Goal: Task Accomplishment & Management: Manage account settings

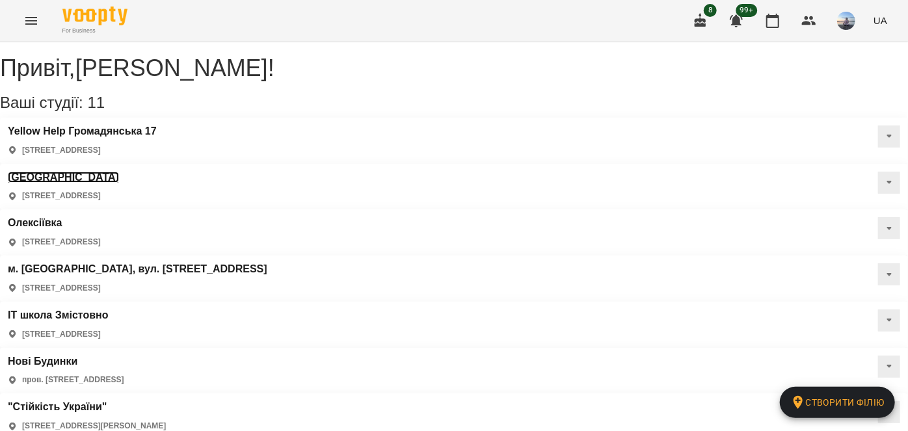
click at [119, 172] on h3 "[GEOGRAPHIC_DATA]" at bounding box center [63, 178] width 111 height 12
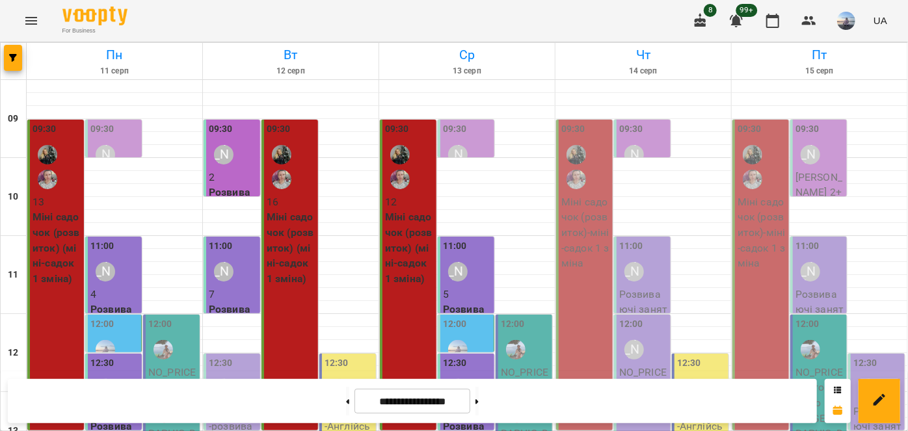
click at [657, 129] on div "09:30 Шевченко Катерина" at bounding box center [643, 145] width 49 height 47
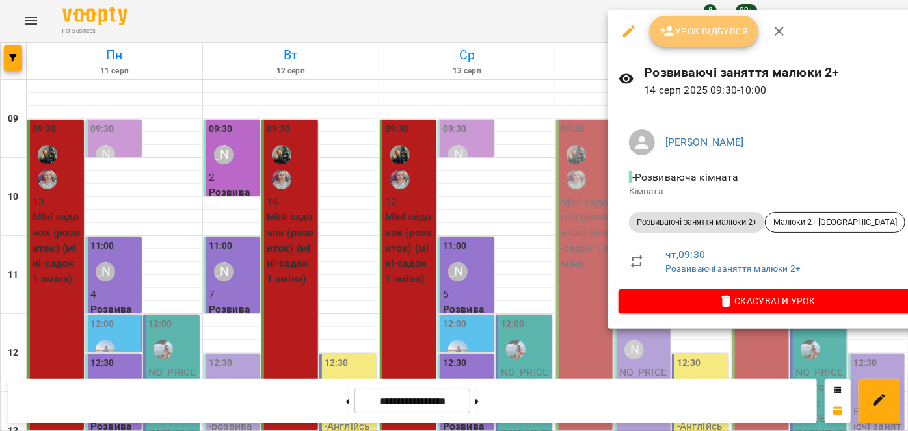
click at [663, 31] on icon "button" at bounding box center [668, 31] width 14 height 10
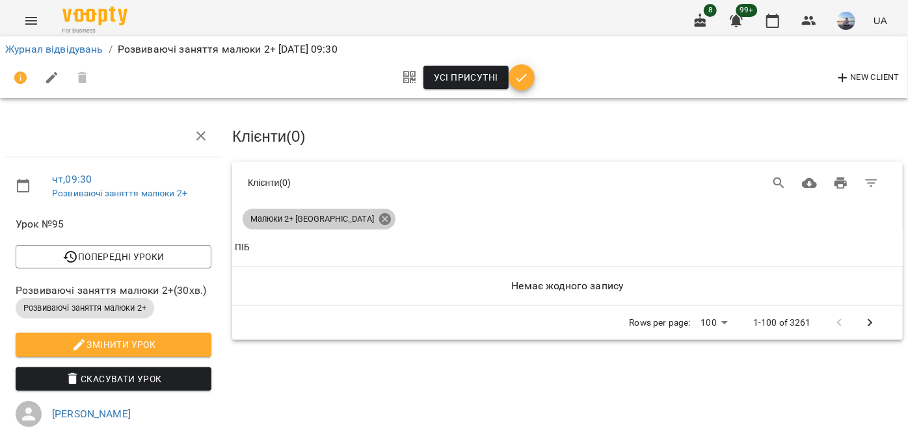
click at [378, 219] on icon at bounding box center [385, 219] width 14 height 14
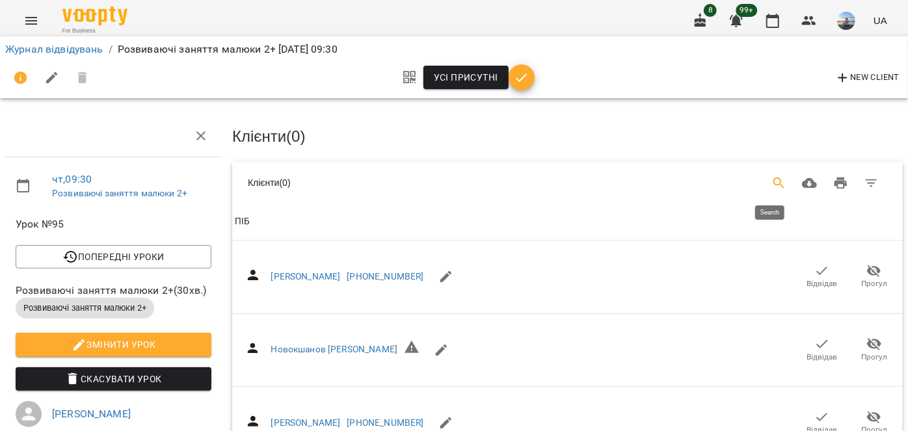
click at [771, 180] on icon "Search" at bounding box center [779, 184] width 16 height 16
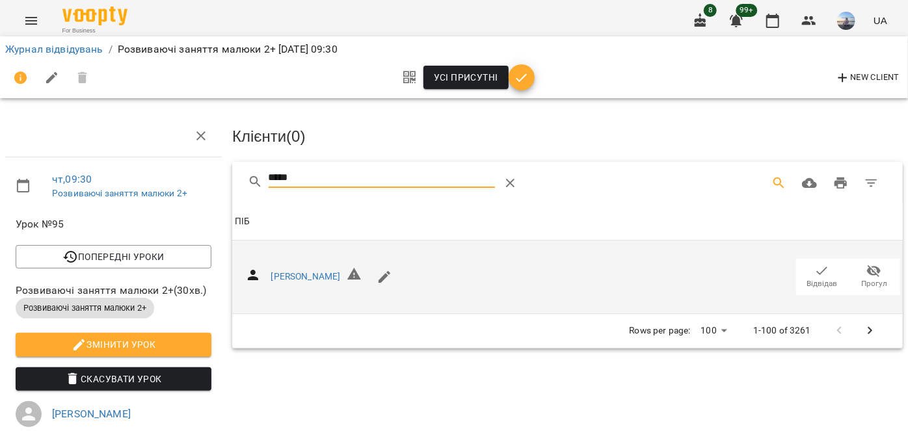
click at [817, 269] on icon "button" at bounding box center [822, 271] width 11 height 8
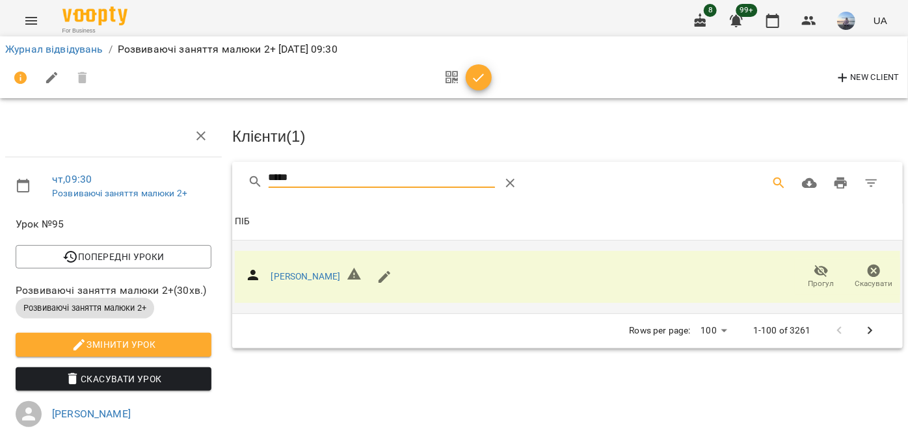
drag, startPoint x: 324, startPoint y: 183, endPoint x: 228, endPoint y: 185, distance: 96.3
click at [230, 185] on div "***** Клієнти ( 1 ) ПІБ ПІБ Кореньков Микита Прогул Скасувати Rows per page: 10…" at bounding box center [568, 254] width 676 height 191
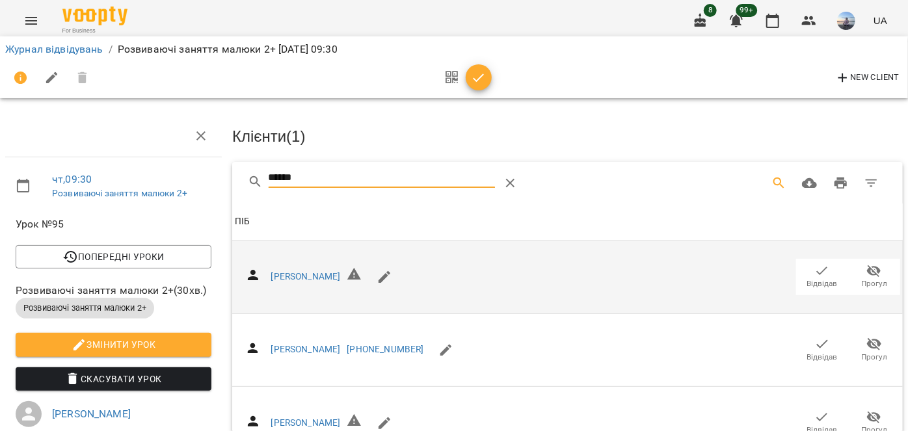
type input "******"
click at [820, 278] on span "Відвідав" at bounding box center [822, 283] width 31 height 11
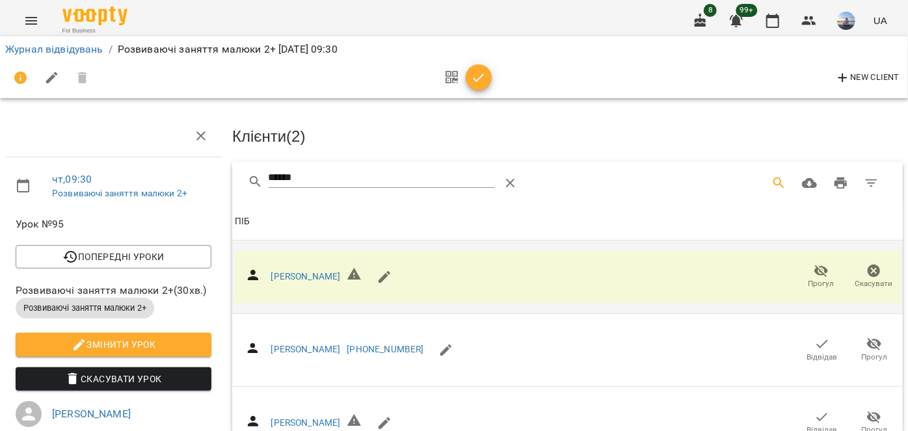
click at [840, 82] on icon "button" at bounding box center [843, 78] width 16 height 16
select select "**"
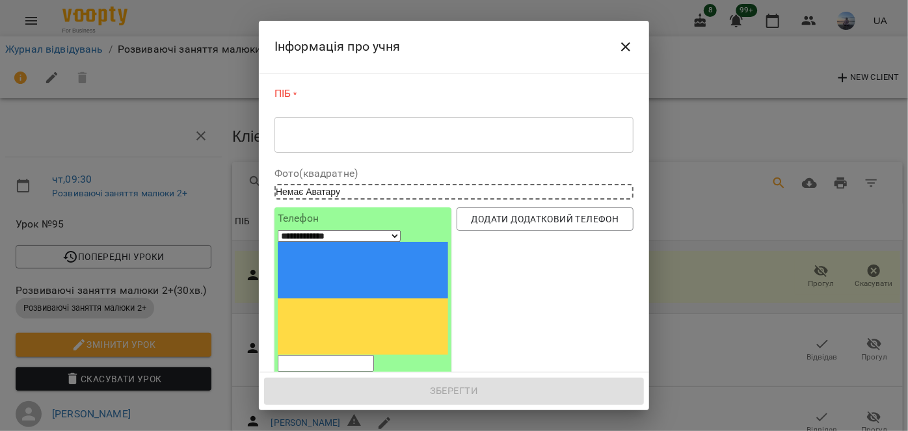
click at [340, 133] on textarea at bounding box center [454, 135] width 341 height 12
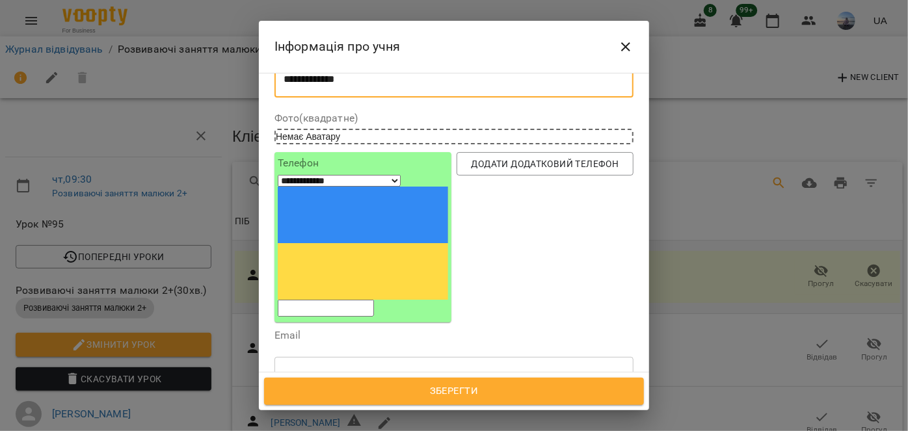
scroll to position [118, 0]
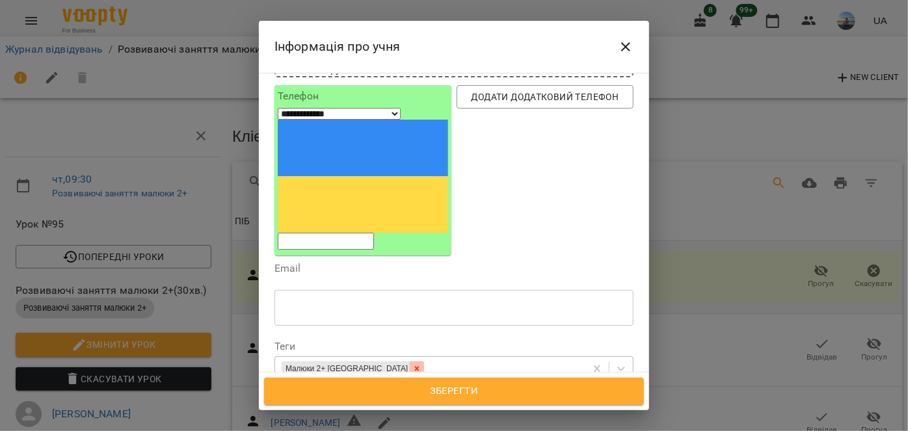
click at [412, 364] on icon at bounding box center [416, 368] width 9 height 9
type textarea "**********"
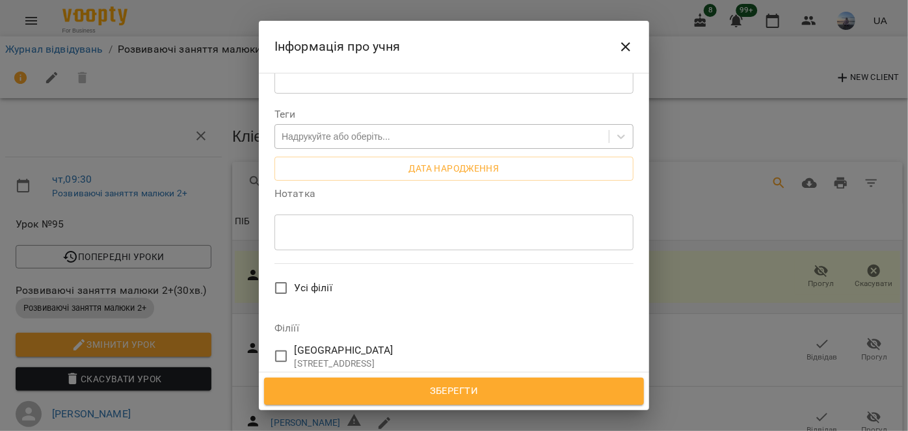
scroll to position [354, 0]
click at [435, 394] on span "Зберегти" at bounding box center [453, 391] width 351 height 17
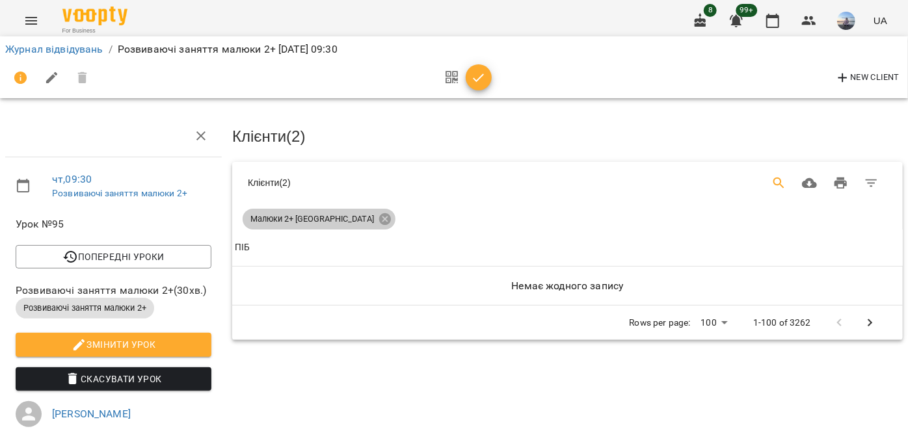
drag, startPoint x: 337, startPoint y: 211, endPoint x: 770, endPoint y: 176, distance: 434.7
click at [378, 212] on icon at bounding box center [385, 219] width 14 height 14
click at [773, 178] on icon "Search" at bounding box center [778, 183] width 11 height 11
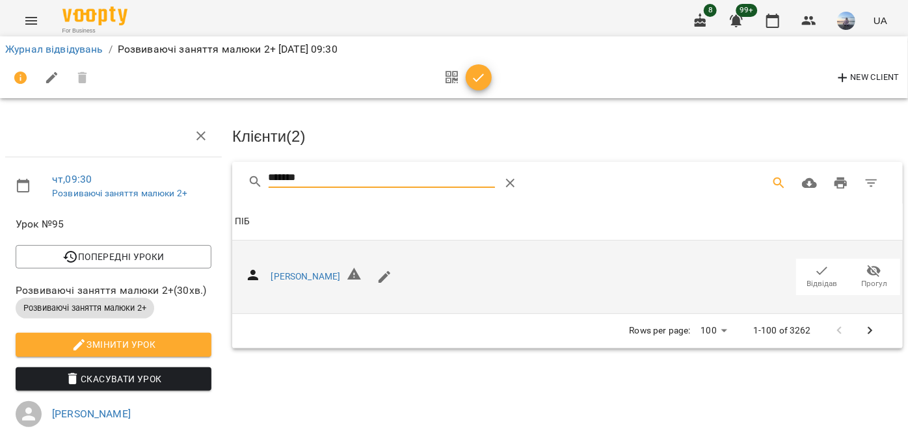
type input "*******"
click at [815, 276] on icon "button" at bounding box center [822, 271] width 16 height 16
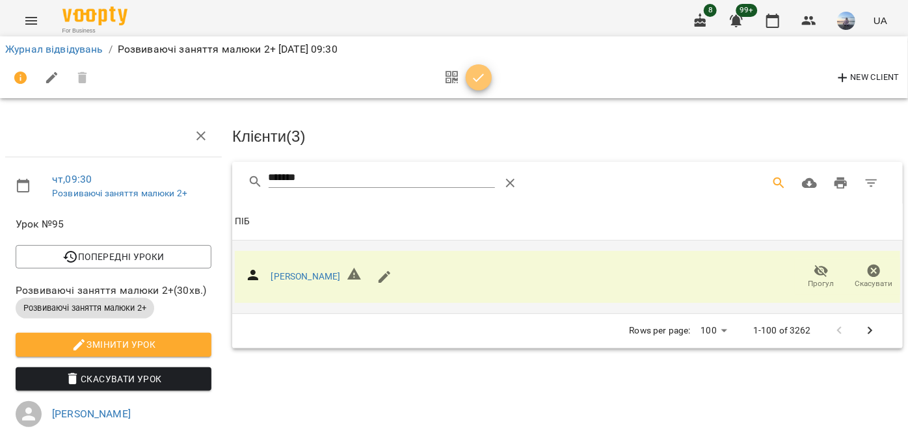
click at [488, 79] on span "button" at bounding box center [479, 78] width 26 height 16
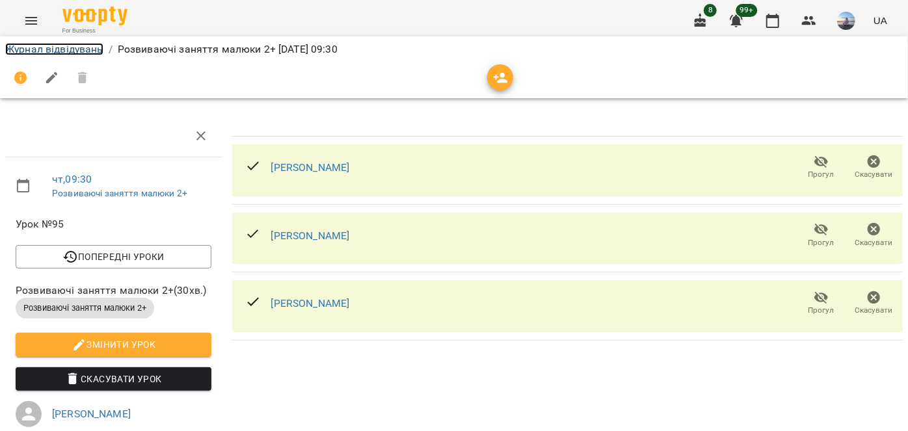
click at [80, 46] on link "Журнал відвідувань" at bounding box center [54, 49] width 98 height 12
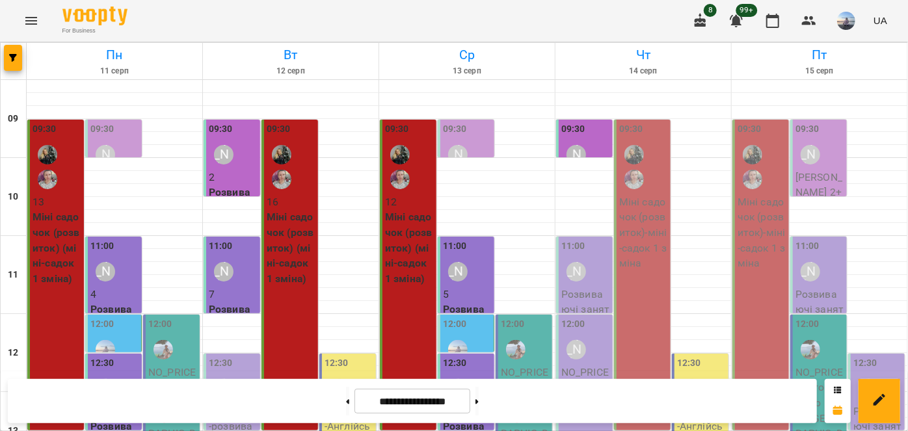
click at [593, 258] on div "11:00 [PERSON_NAME]" at bounding box center [585, 262] width 49 height 47
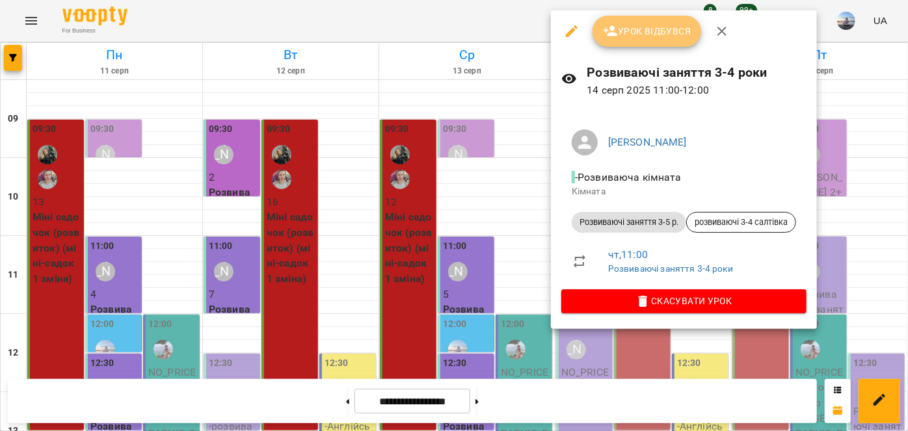
click at [636, 36] on span "Урок відбувся" at bounding box center [647, 31] width 88 height 16
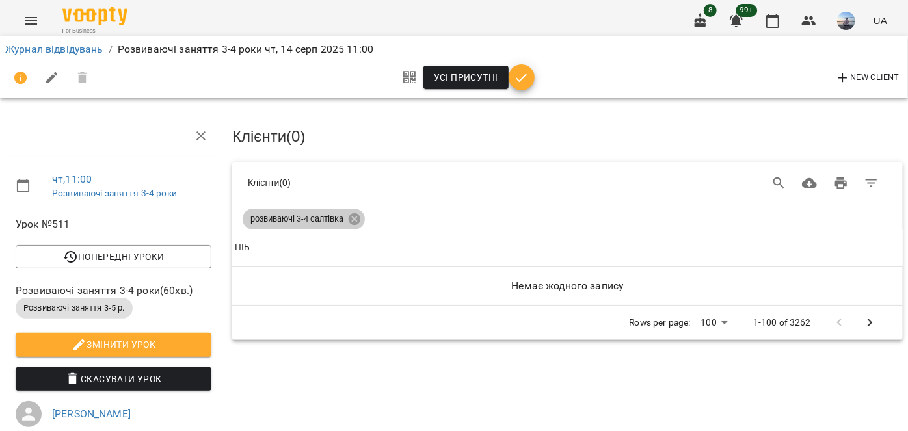
click at [354, 225] on div "розвиваючі 3-4 салтівка" at bounding box center [304, 219] width 122 height 21
click at [356, 220] on icon at bounding box center [355, 219] width 12 height 12
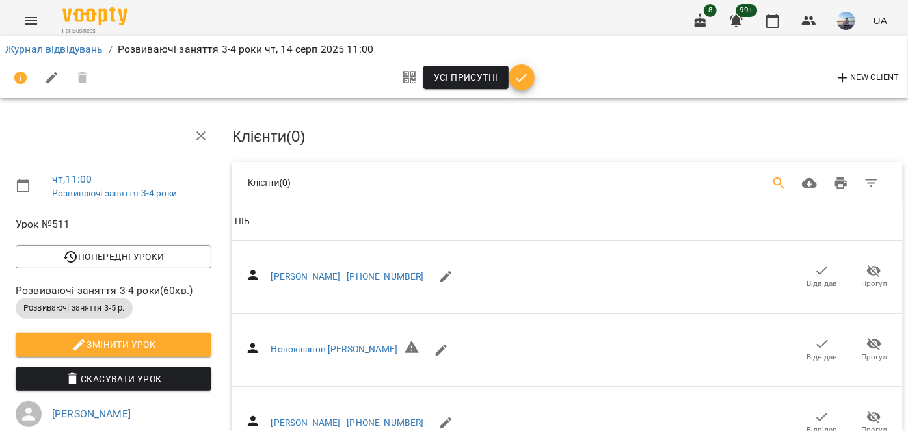
click at [771, 180] on icon "Search" at bounding box center [779, 184] width 16 height 16
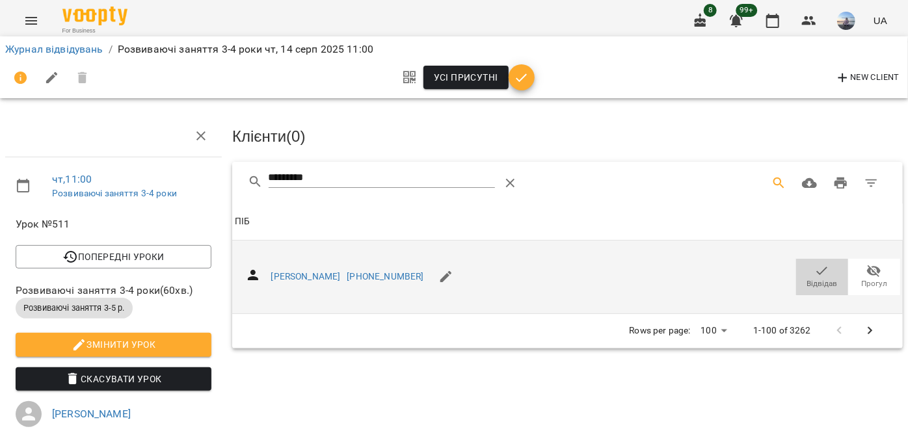
click at [807, 280] on span "Відвідав" at bounding box center [822, 283] width 31 height 11
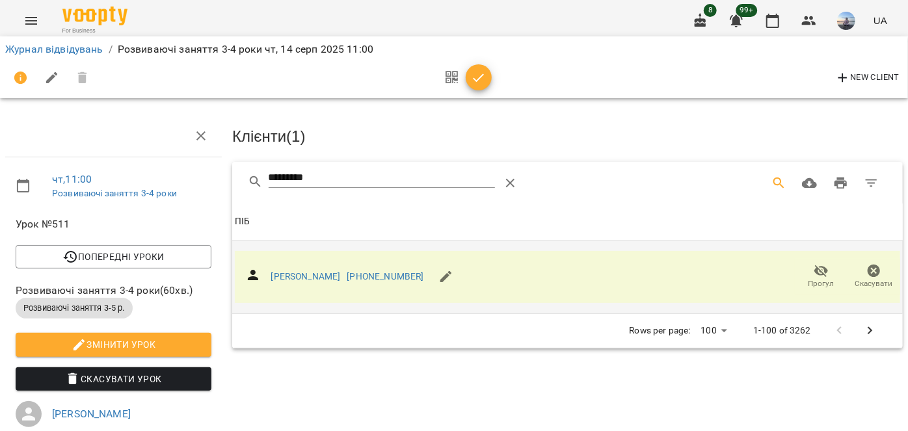
drag, startPoint x: 359, startPoint y: 178, endPoint x: 121, endPoint y: 181, distance: 238.1
click at [121, 181] on div "чт , 11:00 Розвиваючі заняття 3-4 роки Урок №511 Попередні уроки [DATE] 12:30 […" at bounding box center [454, 404] width 918 height 702
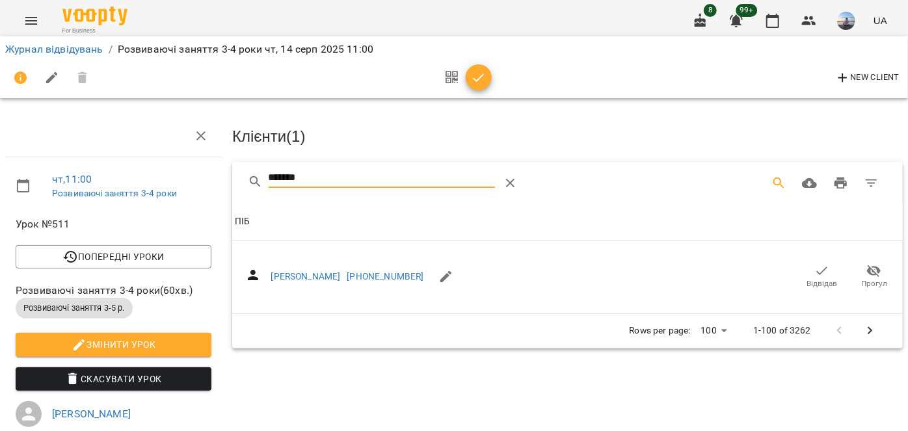
click at [815, 271] on icon "button" at bounding box center [822, 271] width 16 height 16
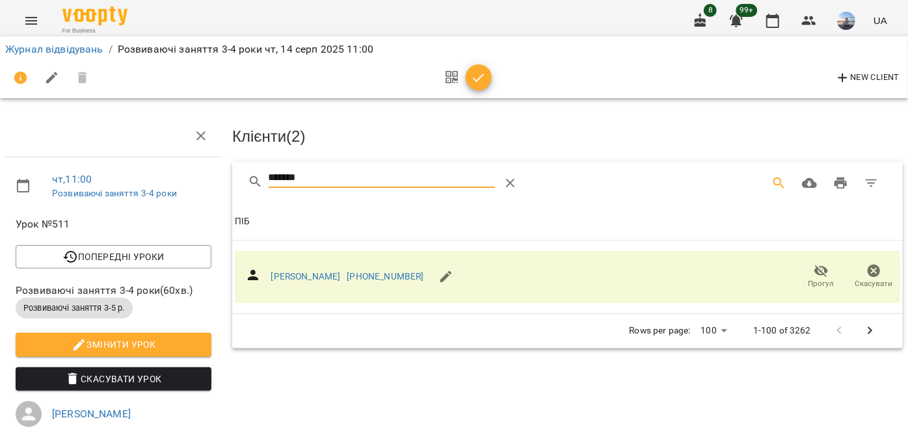
drag, startPoint x: 328, startPoint y: 169, endPoint x: 143, endPoint y: 168, distance: 184.7
click at [149, 171] on div "чт , 11:00 Розвиваючі заняття 3-4 роки Урок №511 Попередні уроки [DATE] 12:30 […" at bounding box center [454, 404] width 918 height 702
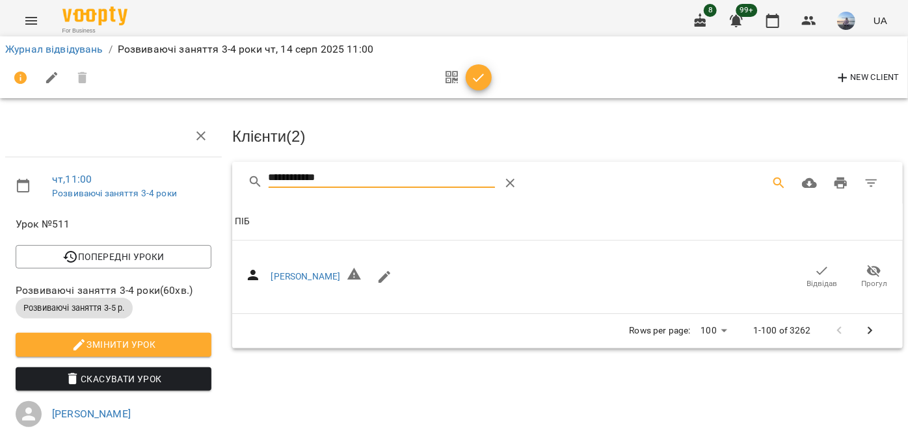
drag, startPoint x: 831, startPoint y: 280, endPoint x: 401, endPoint y: 200, distance: 437.3
click at [829, 279] on span "Відвідав" at bounding box center [822, 276] width 36 height 26
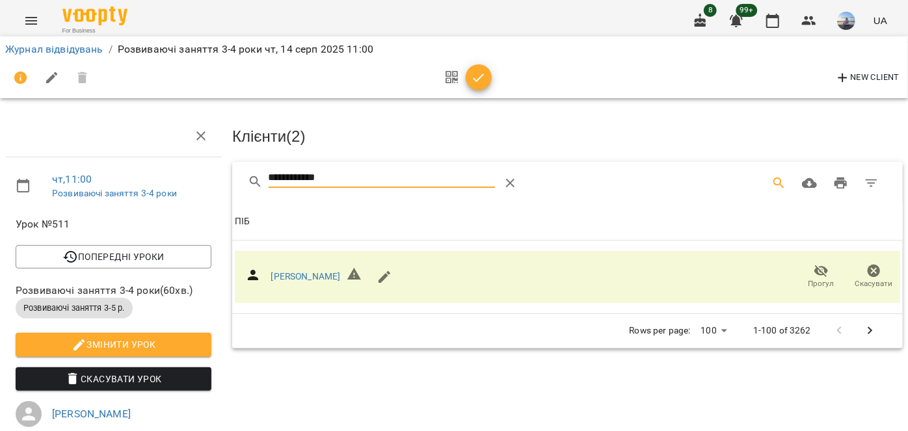
drag, startPoint x: 366, startPoint y: 181, endPoint x: 211, endPoint y: 177, distance: 154.2
click at [213, 177] on div "**********" at bounding box center [454, 404] width 918 height 702
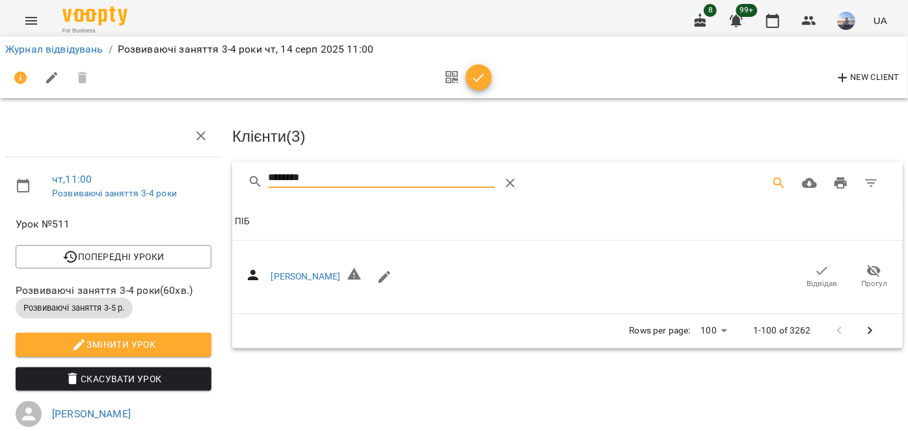
drag, startPoint x: 823, startPoint y: 278, endPoint x: 338, endPoint y: 170, distance: 497.1
click at [821, 278] on span "Відвідав" at bounding box center [822, 283] width 31 height 11
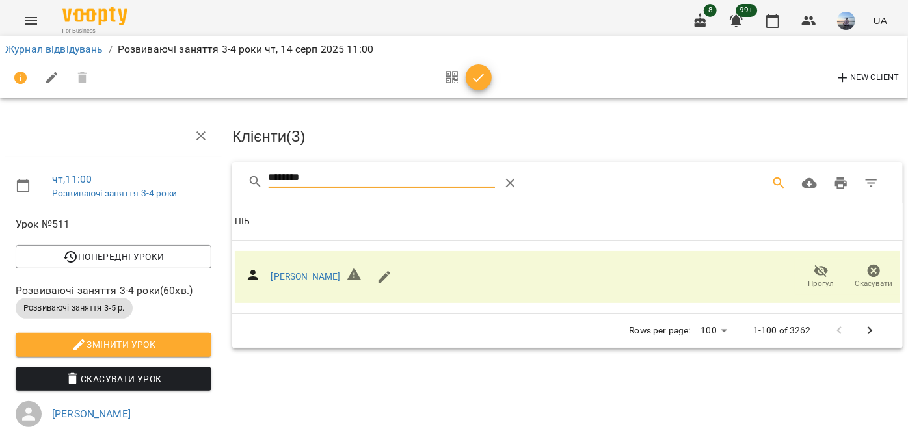
drag, startPoint x: 64, startPoint y: 157, endPoint x: 50, endPoint y: 158, distance: 13.7
click at [59, 157] on div "чт , 11:00 Розвиваючі заняття 3-4 роки Урок №511 Попередні уроки [DATE] 12:30 […" at bounding box center [454, 404] width 918 height 702
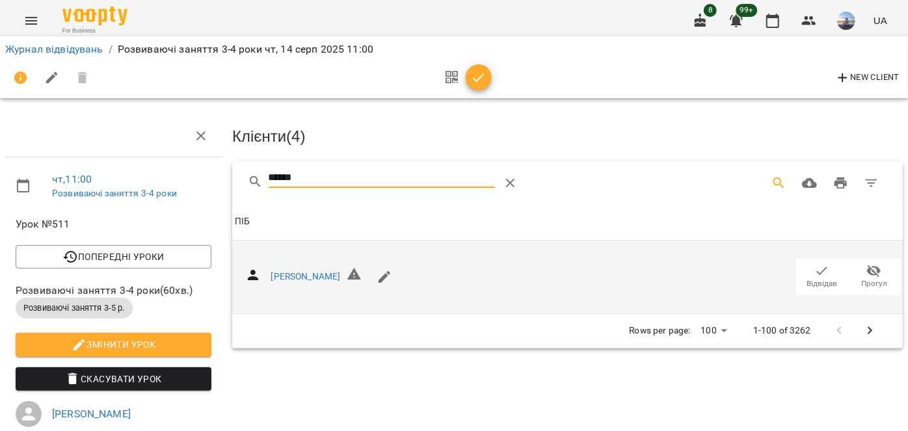
click at [796, 264] on button "Відвідав" at bounding box center [822, 277] width 52 height 36
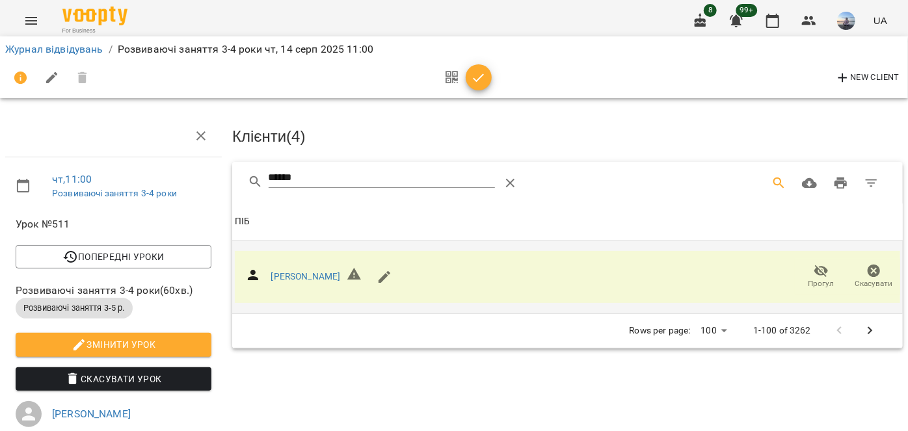
drag, startPoint x: 316, startPoint y: 174, endPoint x: 137, endPoint y: 180, distance: 179.6
click at [138, 181] on div "чт , 11:00 Розвиваючі заняття 3-4 роки Урок №511 Попередні уроки [DATE] 12:30 […" at bounding box center [454, 404] width 918 height 702
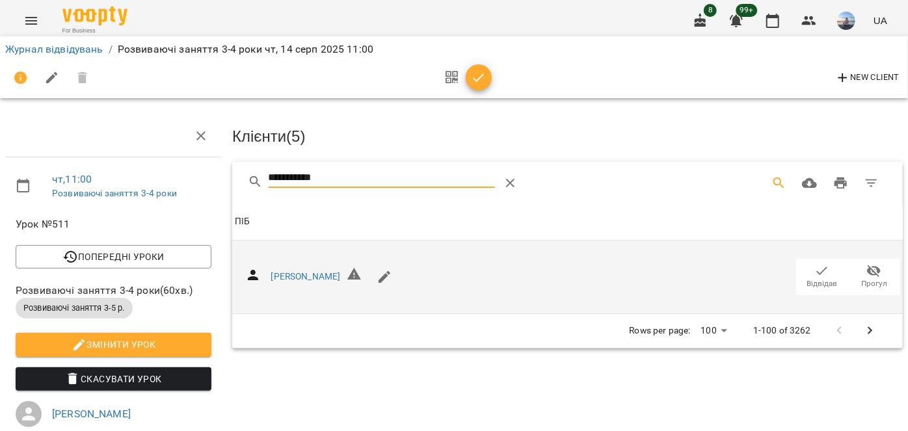
click at [814, 271] on icon "button" at bounding box center [822, 271] width 16 height 16
drag, startPoint x: 362, startPoint y: 181, endPoint x: 152, endPoint y: 182, distance: 210.1
click at [152, 185] on div "**********" at bounding box center [454, 404] width 918 height 702
type input "********"
click at [820, 278] on span "Відвідав" at bounding box center [822, 283] width 31 height 11
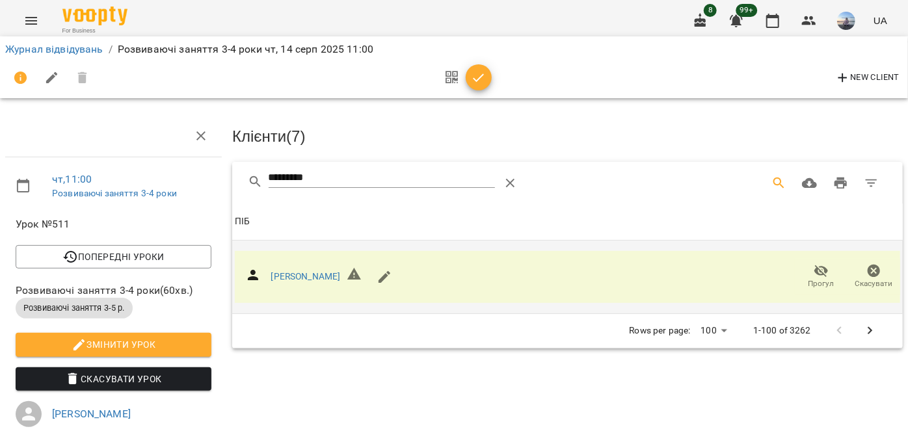
click at [488, 68] on div at bounding box center [465, 77] width 54 height 31
click at [482, 76] on icon "button" at bounding box center [479, 77] width 11 height 8
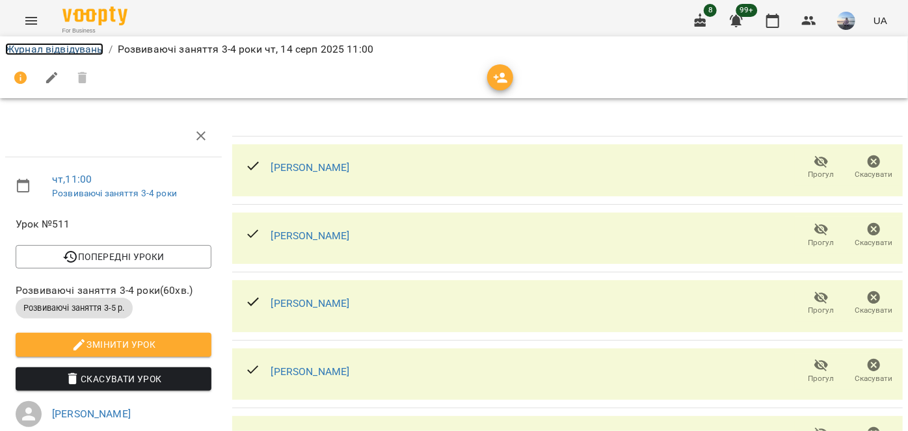
click at [60, 53] on link "Журнал відвідувань" at bounding box center [54, 49] width 98 height 12
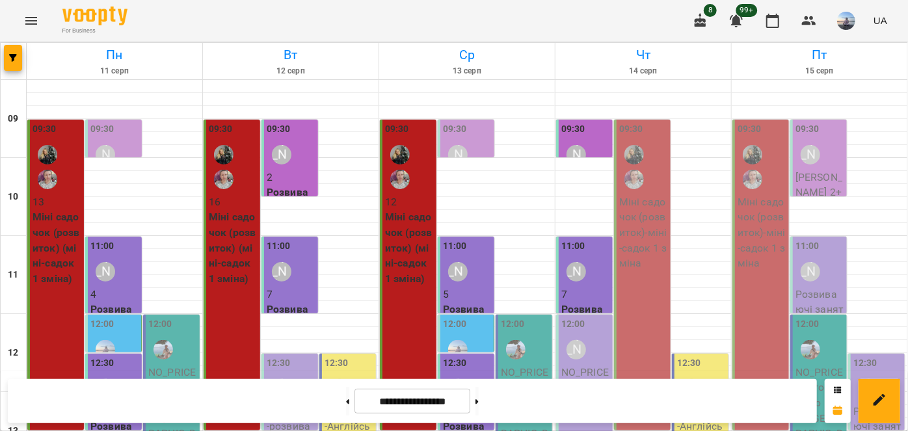
click at [648, 140] on div "09:30" at bounding box center [643, 158] width 49 height 72
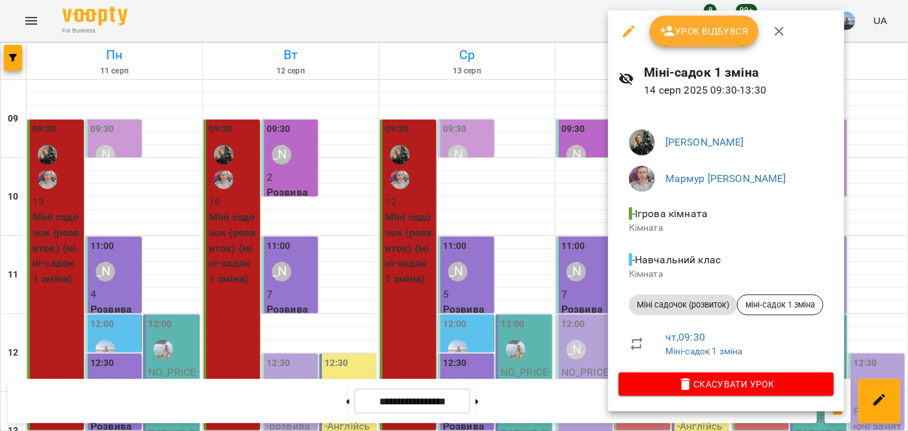
click at [680, 22] on button "Урок відбувся" at bounding box center [704, 31] width 109 height 31
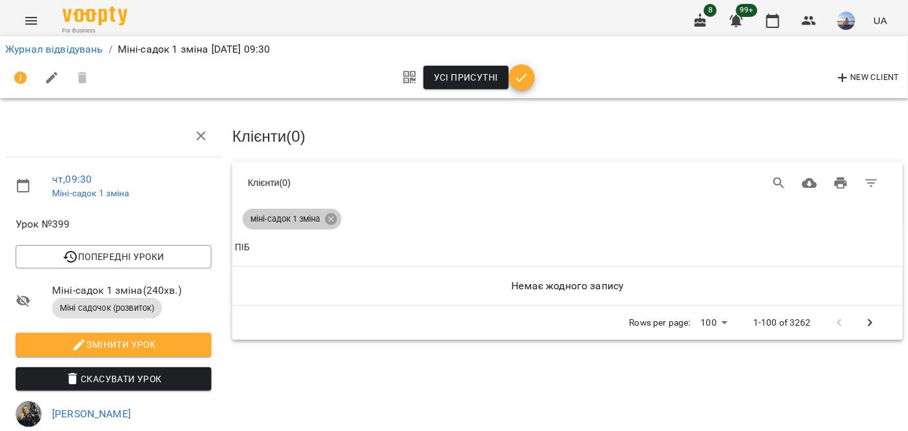
click at [329, 215] on icon at bounding box center [331, 219] width 12 height 12
click at [764, 181] on button "Search" at bounding box center [779, 183] width 31 height 31
click at [333, 220] on icon at bounding box center [331, 219] width 12 height 12
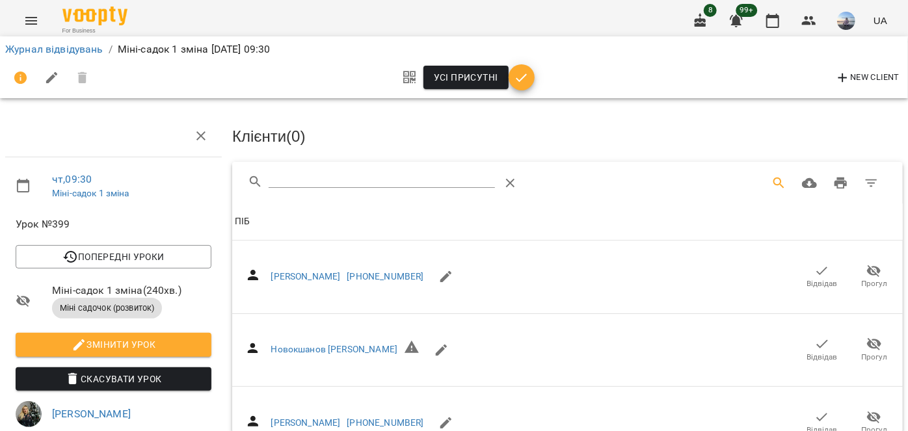
click at [327, 177] on input "Search" at bounding box center [382, 178] width 227 height 21
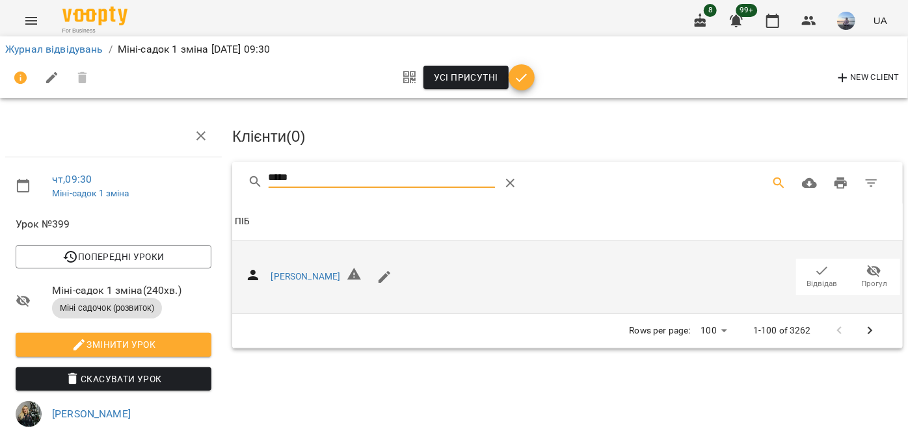
click at [821, 271] on span "Відвідав" at bounding box center [822, 276] width 36 height 26
drag, startPoint x: 343, startPoint y: 179, endPoint x: 131, endPoint y: 181, distance: 212.7
click at [134, 187] on div "чт , 09:30 Міні-садок 1 зміна Урок №399 Попередні уроки [DATE] 09:30 [DATE] 09:…" at bounding box center [454, 396] width 918 height 686
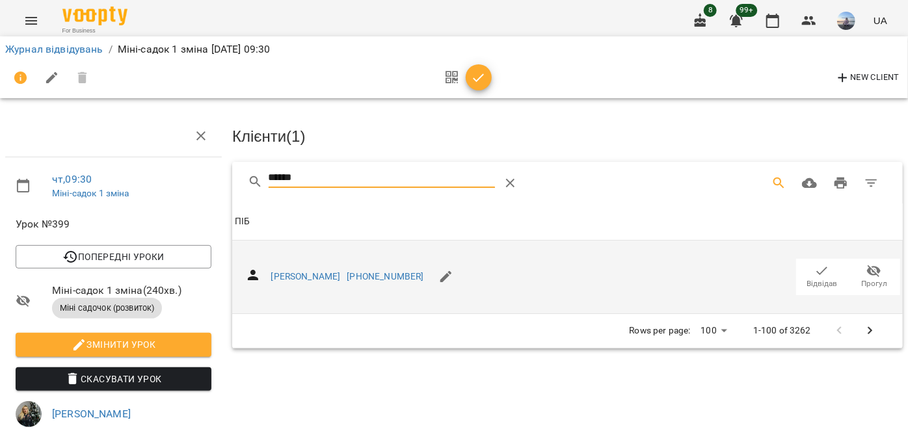
click at [804, 270] on span "Відвідав" at bounding box center [822, 276] width 36 height 26
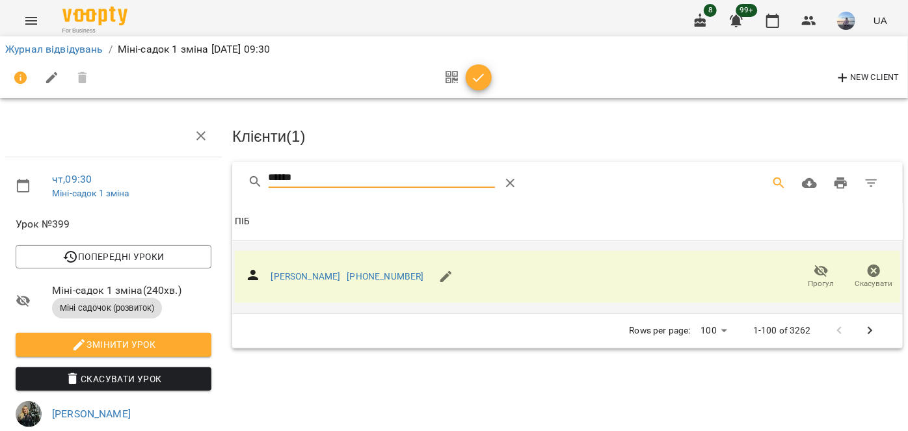
drag, startPoint x: 289, startPoint y: 178, endPoint x: 111, endPoint y: 184, distance: 178.3
click at [119, 183] on div "чт , 09:30 Міні-садок 1 зміна Урок №399 Попередні уроки [DATE] 09:30 [DATE] 09:…" at bounding box center [454, 412] width 918 height 719
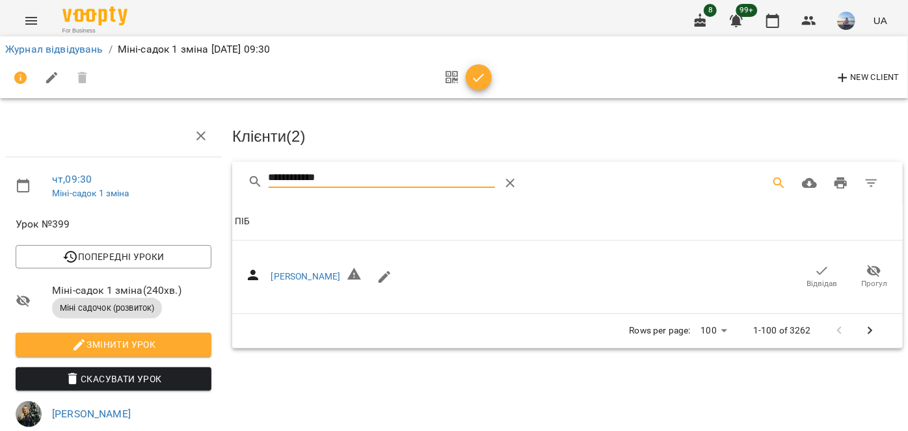
drag, startPoint x: 816, startPoint y: 265, endPoint x: 270, endPoint y: 174, distance: 553.9
click at [814, 265] on icon "button" at bounding box center [822, 271] width 16 height 16
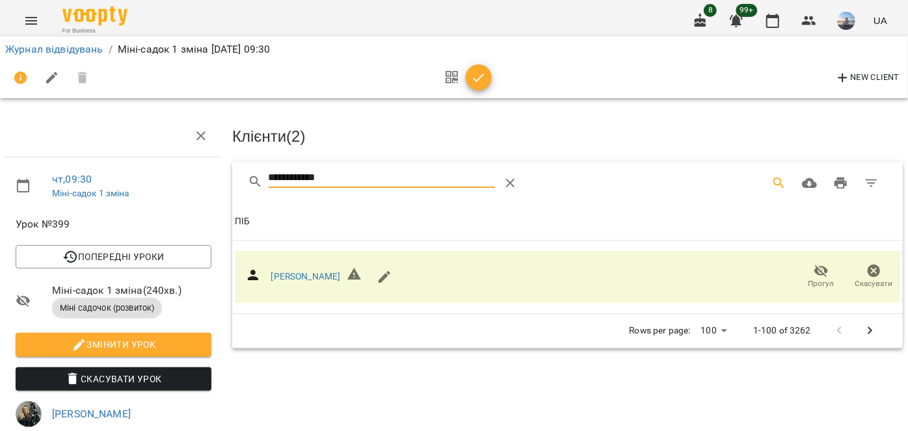
drag, startPoint x: 329, startPoint y: 176, endPoint x: 17, endPoint y: 184, distance: 312.3
click at [17, 184] on div "**********" at bounding box center [454, 412] width 918 height 719
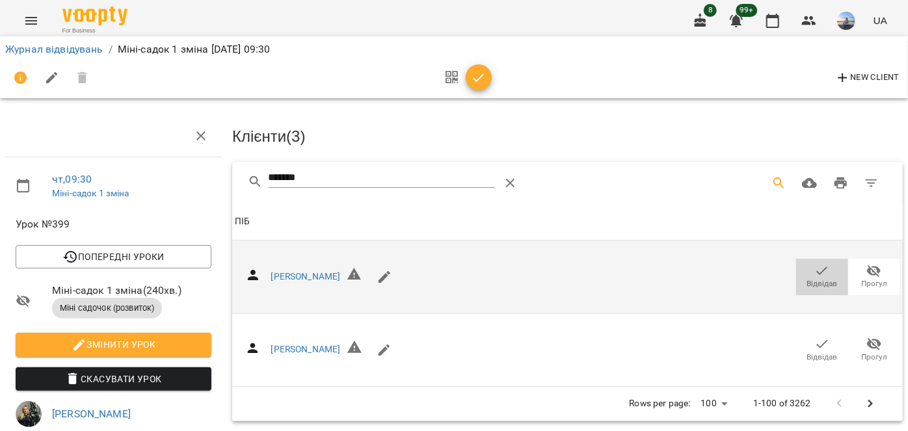
click at [815, 273] on icon "button" at bounding box center [822, 271] width 16 height 16
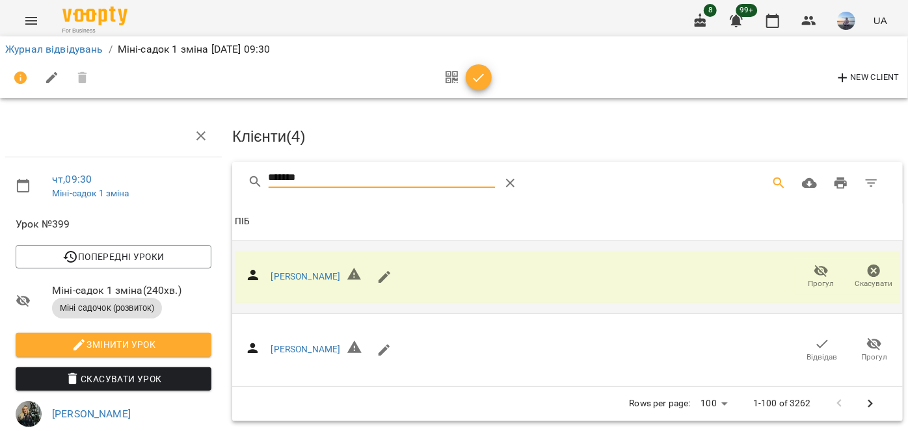
drag, startPoint x: 305, startPoint y: 178, endPoint x: 170, endPoint y: 181, distance: 135.3
click at [172, 181] on div "чт , 09:30 Міні-садок 1 зміна Урок №399 Попередні уроки [DATE] 09:30 [DATE] 09:…" at bounding box center [454, 412] width 918 height 719
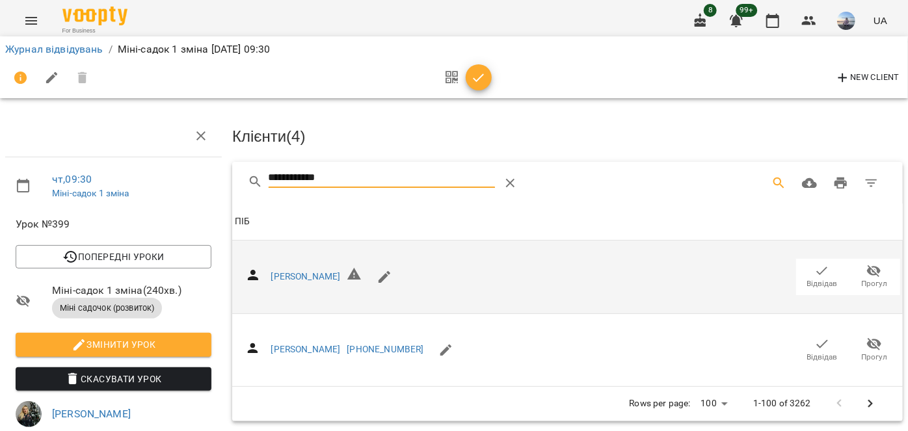
drag, startPoint x: 824, startPoint y: 276, endPoint x: 416, endPoint y: 176, distance: 419.9
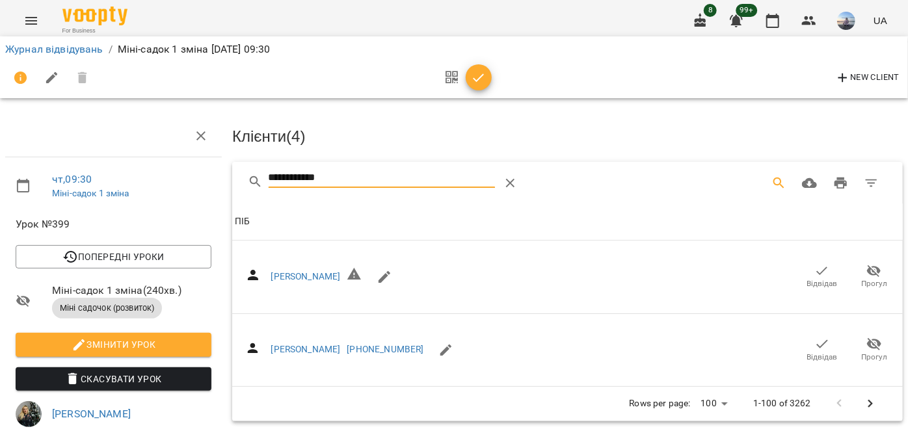
click at [823, 278] on span "Відвідав" at bounding box center [822, 283] width 31 height 11
drag, startPoint x: 99, startPoint y: 203, endPoint x: 57, endPoint y: 202, distance: 42.3
click at [83, 202] on div "**********" at bounding box center [454, 412] width 918 height 719
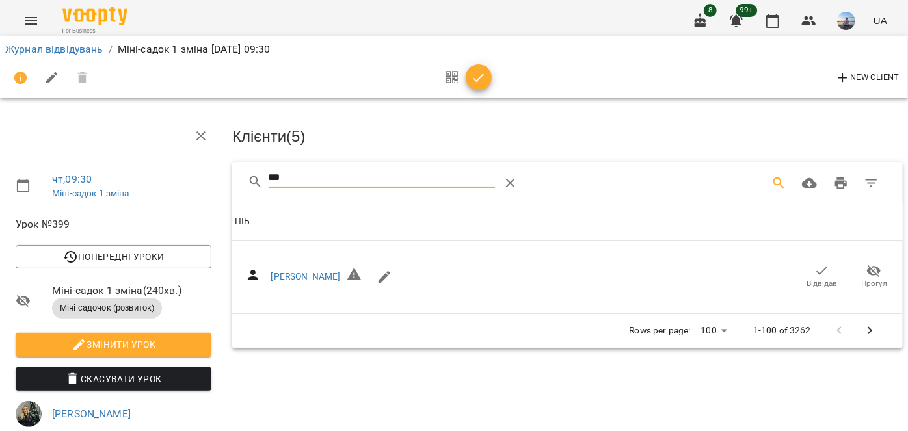
drag, startPoint x: 821, startPoint y: 276, endPoint x: 419, endPoint y: 206, distance: 408.1
click at [814, 276] on icon "button" at bounding box center [822, 271] width 16 height 16
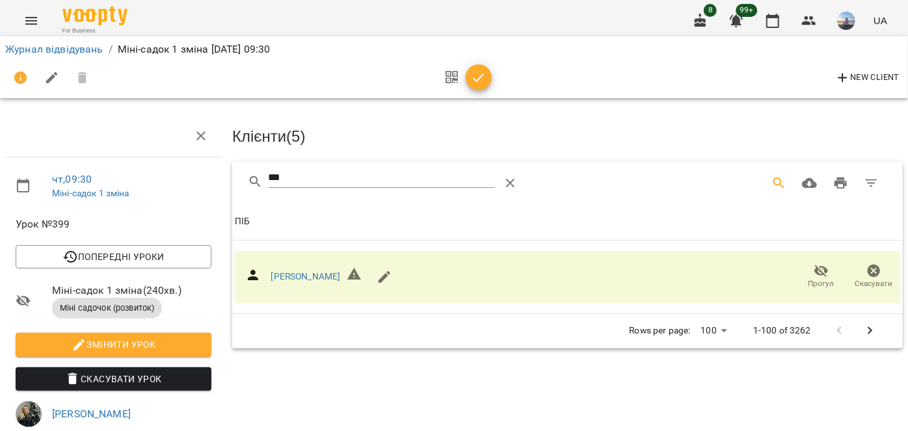
drag, startPoint x: 166, startPoint y: 183, endPoint x: 133, endPoint y: 184, distance: 33.2
click at [135, 184] on div "чт , 09:30 Міні-садок 1 зміна Урок №399 Попередні уроки [DATE] 09:30 [DATE] 09:…" at bounding box center [454, 412] width 918 height 719
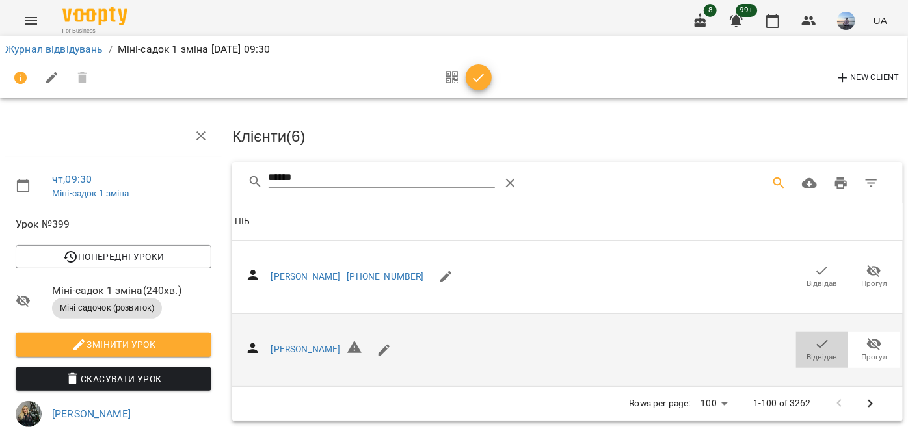
click at [810, 352] on span "Відвідав" at bounding box center [822, 357] width 31 height 11
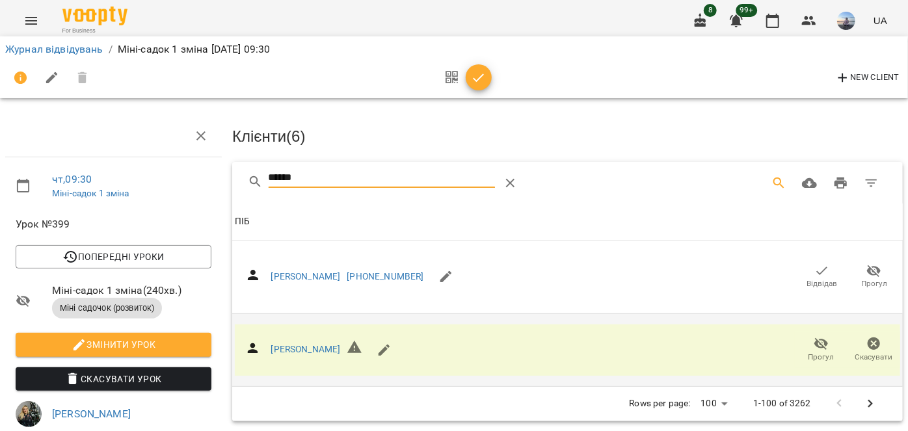
drag, startPoint x: 360, startPoint y: 180, endPoint x: 120, endPoint y: 183, distance: 240.0
click at [120, 183] on div "чт , 09:30 Міні-садок 1 зміна Урок №399 Попередні уроки [DATE] 09:30 [DATE] 09:…" at bounding box center [454, 412] width 918 height 719
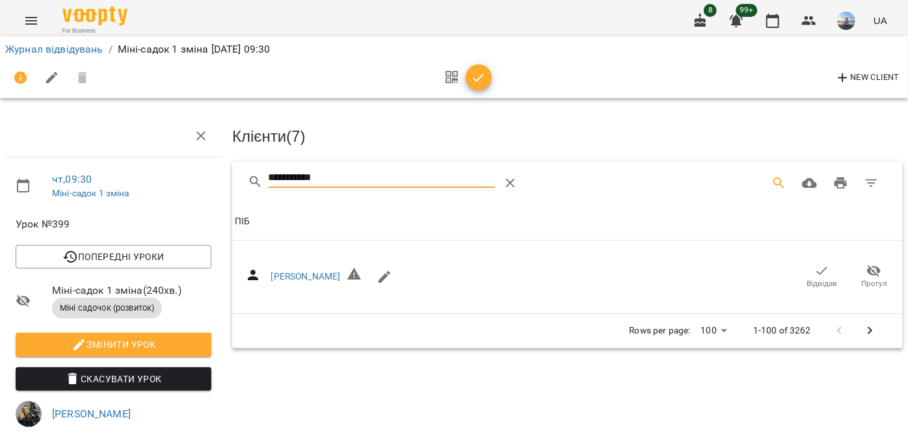
click at [814, 274] on icon "button" at bounding box center [822, 271] width 16 height 16
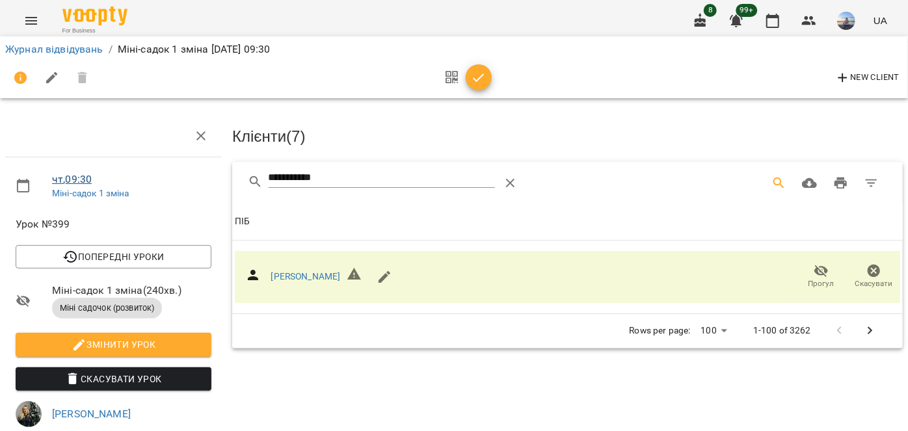
drag, startPoint x: 390, startPoint y: 177, endPoint x: 92, endPoint y: 183, distance: 298.6
click at [103, 184] on div "**********" at bounding box center [454, 412] width 918 height 719
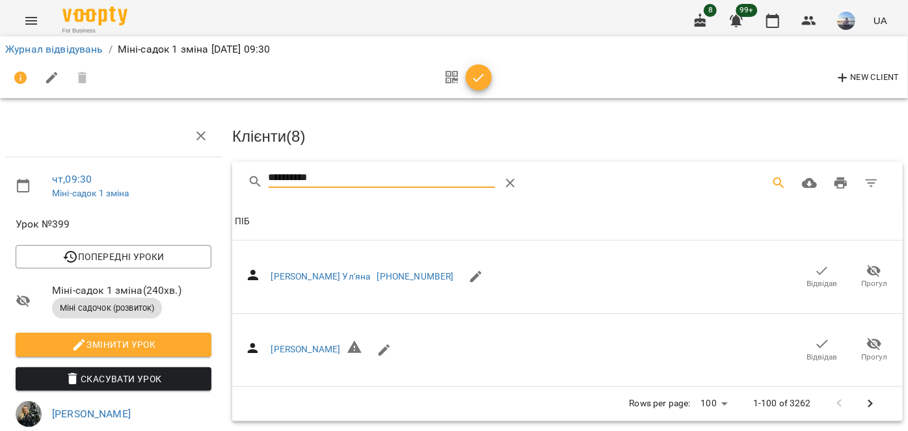
click at [804, 267] on span "Відвідав" at bounding box center [822, 276] width 36 height 26
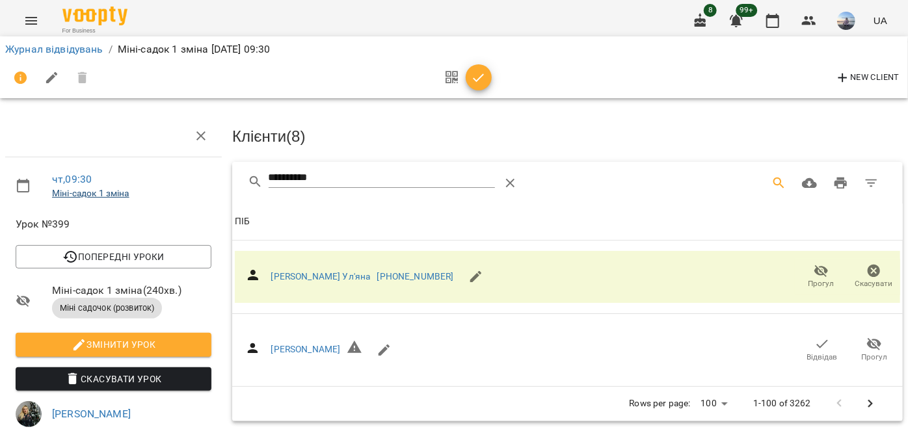
drag, startPoint x: 314, startPoint y: 182, endPoint x: 116, endPoint y: 193, distance: 197.4
click at [116, 193] on div "**********" at bounding box center [454, 412] width 918 height 719
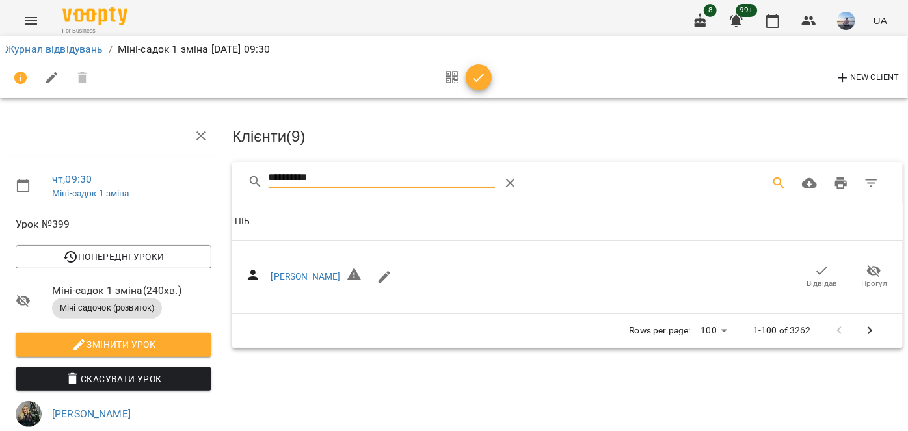
drag, startPoint x: 815, startPoint y: 267, endPoint x: 453, endPoint y: 198, distance: 368.8
click at [814, 267] on icon "button" at bounding box center [822, 271] width 16 height 16
click at [66, 180] on div "**********" at bounding box center [454, 412] width 918 height 719
drag, startPoint x: 801, startPoint y: 276, endPoint x: 431, endPoint y: 218, distance: 375.3
click at [784, 274] on div "[PERSON_NAME] Відвідав Прогул" at bounding box center [567, 277] width 665 height 52
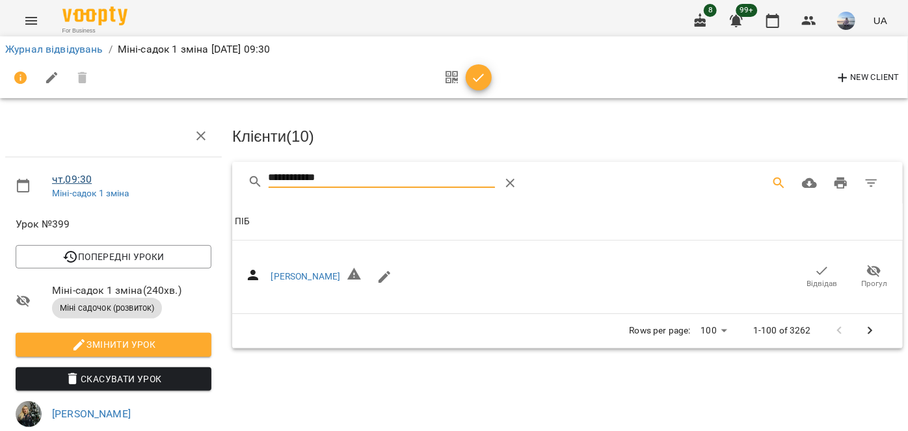
drag, startPoint x: 368, startPoint y: 180, endPoint x: 65, endPoint y: 177, distance: 303.1
click at [69, 177] on div "**********" at bounding box center [454, 412] width 918 height 719
click at [810, 278] on span "Відвідав" at bounding box center [822, 283] width 31 height 11
drag, startPoint x: 812, startPoint y: 273, endPoint x: 355, endPoint y: 216, distance: 460.7
click at [814, 273] on icon "button" at bounding box center [822, 271] width 16 height 16
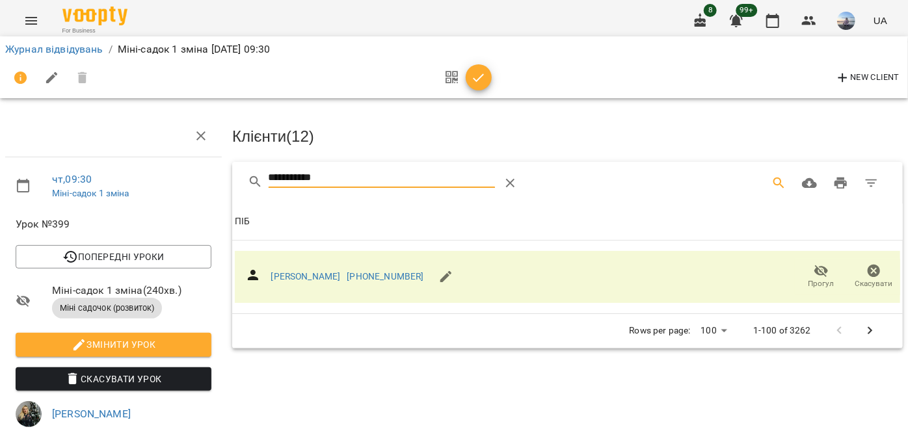
drag, startPoint x: 350, startPoint y: 181, endPoint x: 173, endPoint y: 187, distance: 177.0
click at [173, 187] on div "**********" at bounding box center [454, 412] width 918 height 719
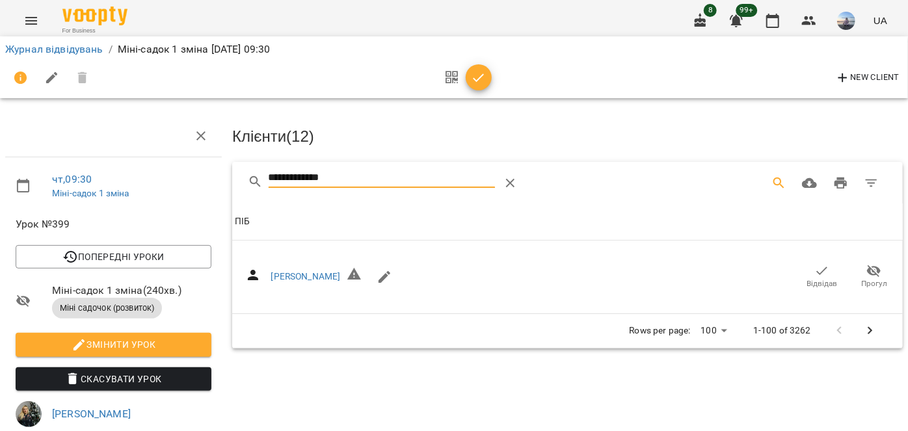
click at [827, 282] on span "Відвідав" at bounding box center [822, 283] width 31 height 11
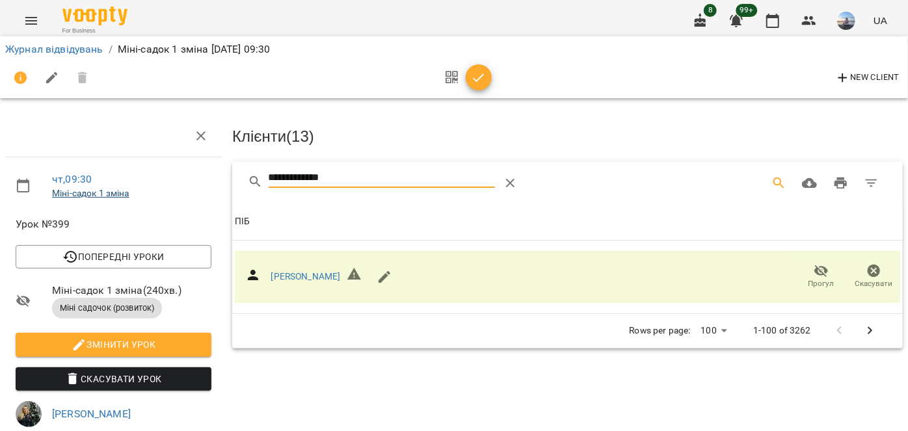
drag, startPoint x: 366, startPoint y: 182, endPoint x: 116, endPoint y: 192, distance: 250.6
click at [118, 191] on div "**********" at bounding box center [454, 412] width 918 height 719
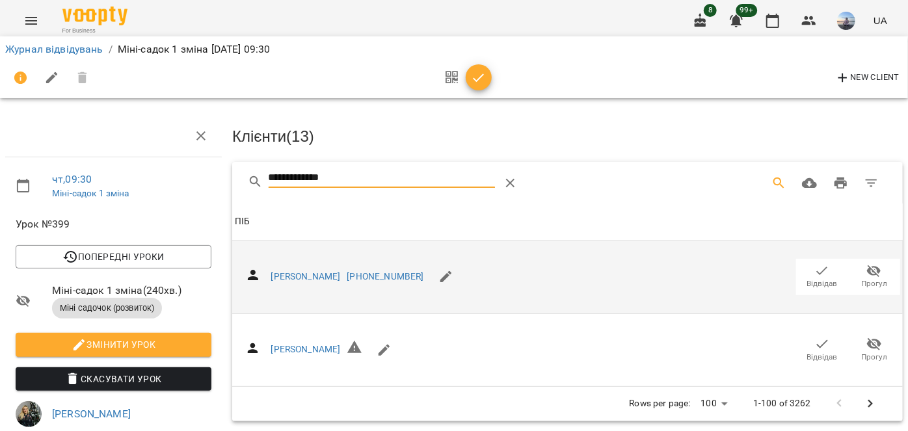
type input "**********"
click at [819, 273] on icon "button" at bounding box center [822, 271] width 16 height 16
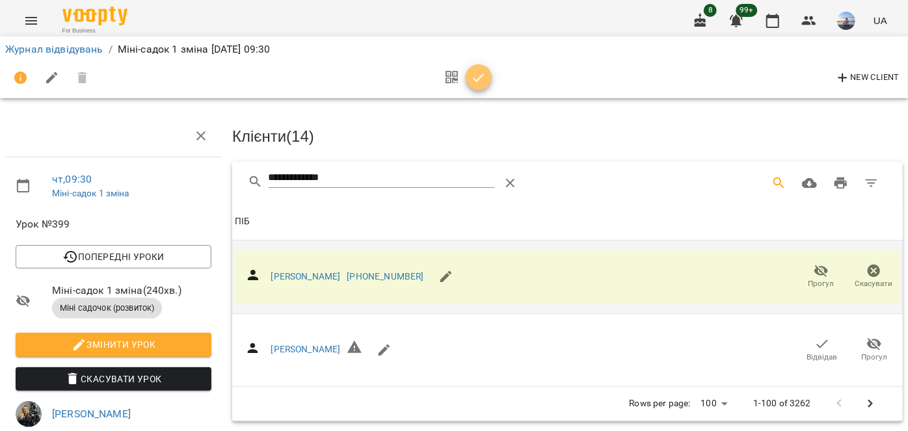
click at [474, 86] on button "button" at bounding box center [479, 77] width 26 height 26
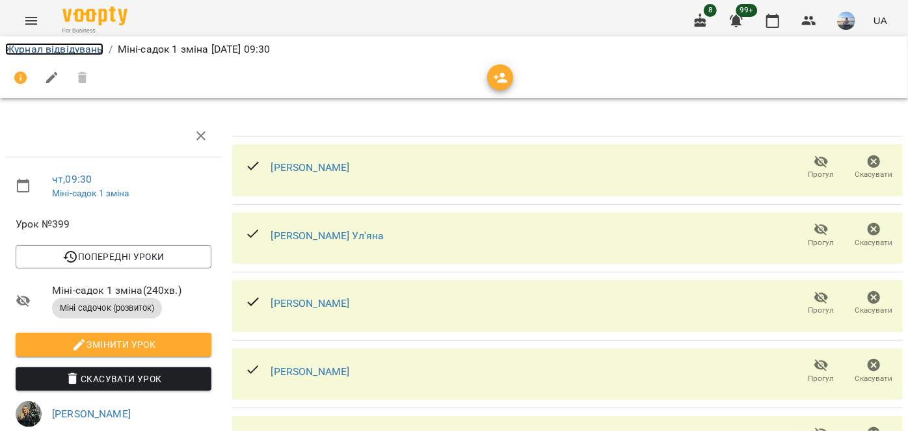
click at [97, 50] on link "Журнал відвідувань" at bounding box center [54, 49] width 98 height 12
